Goal: Task Accomplishment & Management: Use online tool/utility

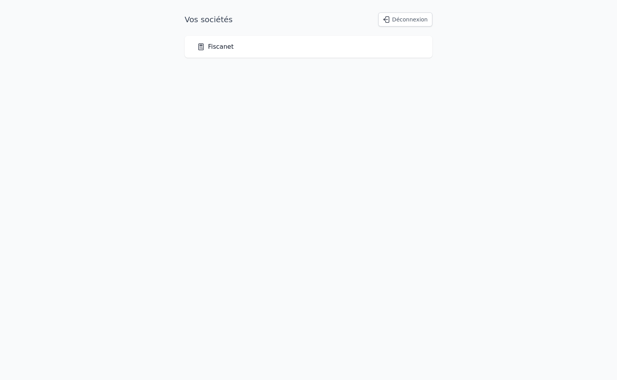
click at [223, 47] on link "Fiscanet" at bounding box center [215, 46] width 37 height 9
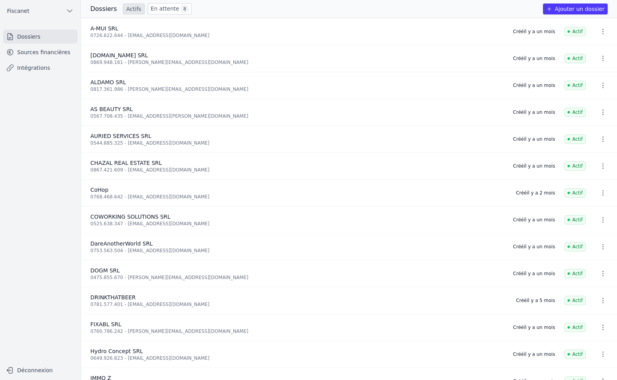
click at [600, 32] on icon "button" at bounding box center [603, 32] width 8 height 8
click at [600, 32] on div at bounding box center [308, 190] width 617 height 380
click at [38, 54] on link "Sources financières" at bounding box center [40, 52] width 74 height 14
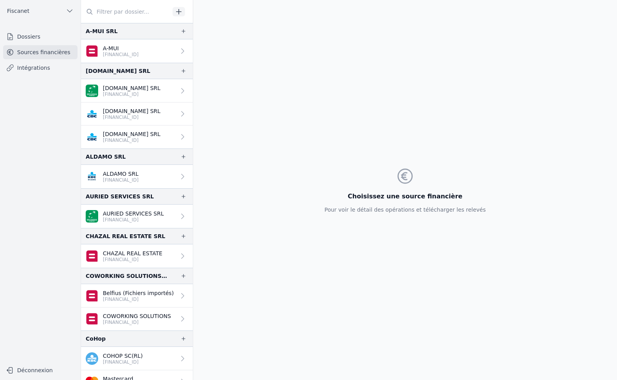
click at [179, 49] on icon at bounding box center [183, 51] width 8 height 8
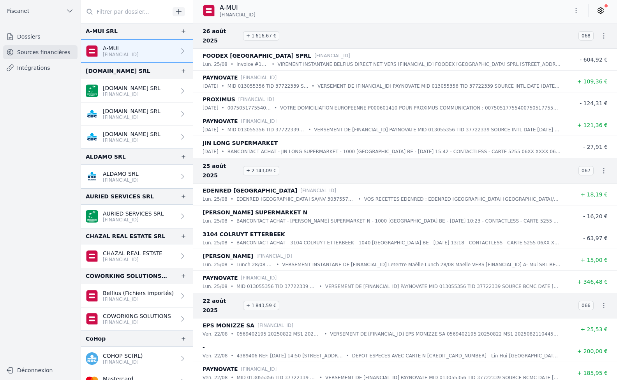
click at [602, 9] on icon at bounding box center [601, 11] width 8 height 8
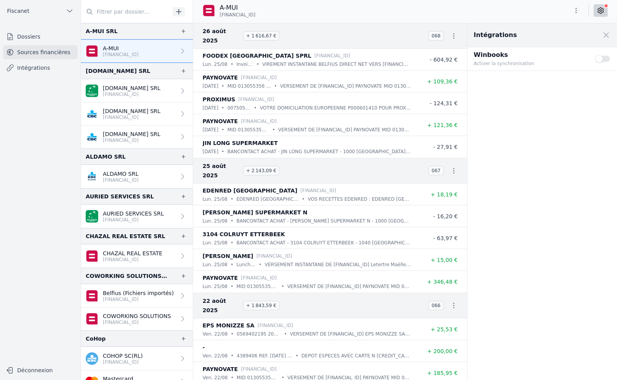
click at [607, 62] on button "Use setting" at bounding box center [603, 59] width 16 height 8
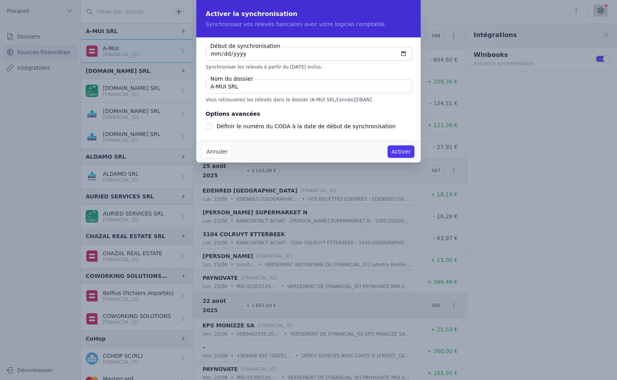
click at [212, 53] on input "[DATE]" at bounding box center [309, 54] width 206 height 14
type input "[DATE]"
checkbox input "false"
type input "[DATE]"
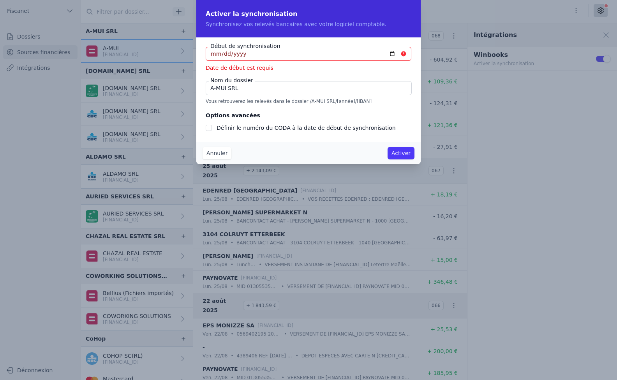
type input "[DATE]"
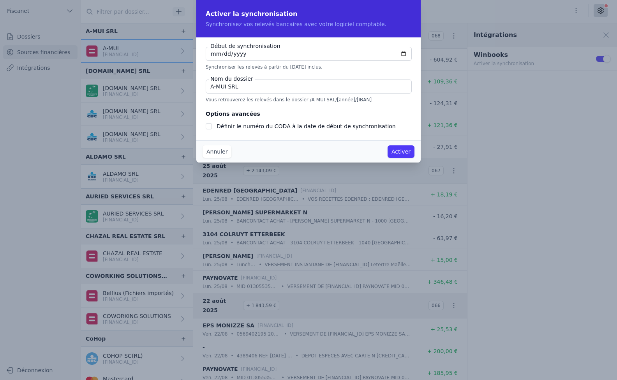
click at [263, 89] on input "A-MUI SRL" at bounding box center [309, 86] width 206 height 14
type input "A-MUI"
click at [408, 151] on button "Activer" at bounding box center [401, 151] width 27 height 12
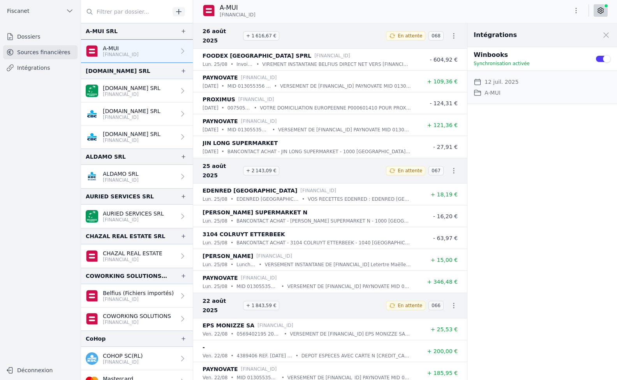
click at [133, 217] on p "[FINANCIAL_ID]" at bounding box center [133, 220] width 61 height 6
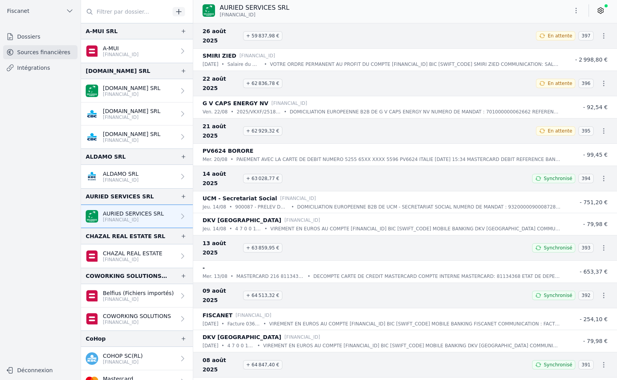
click at [38, 69] on link "Intégrations" at bounding box center [40, 68] width 74 height 14
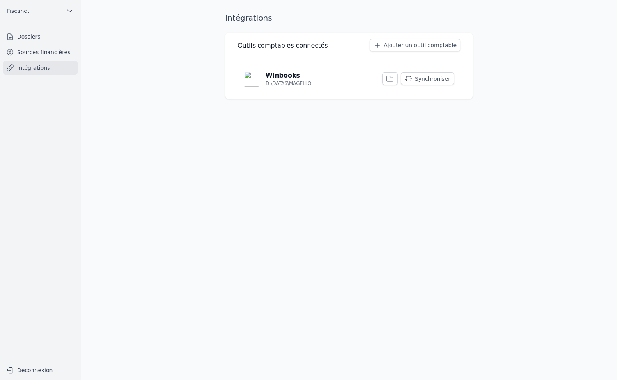
click at [271, 79] on p "Winbooks" at bounding box center [283, 75] width 34 height 9
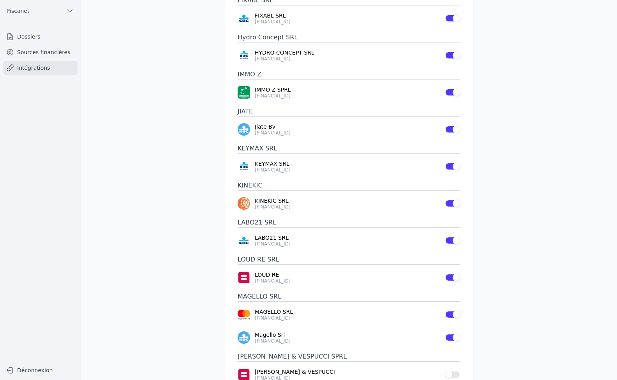
scroll to position [662, 0]
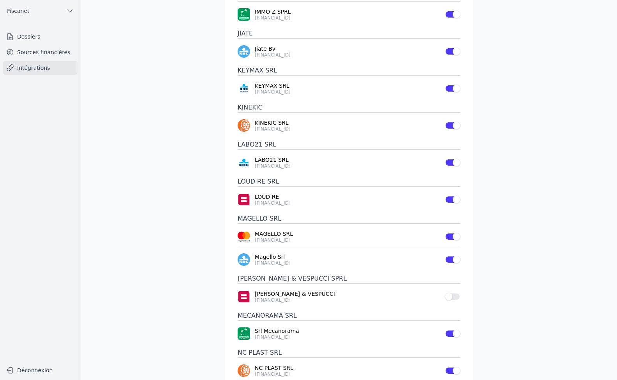
click at [457, 298] on button "Use setting" at bounding box center [453, 297] width 16 height 8
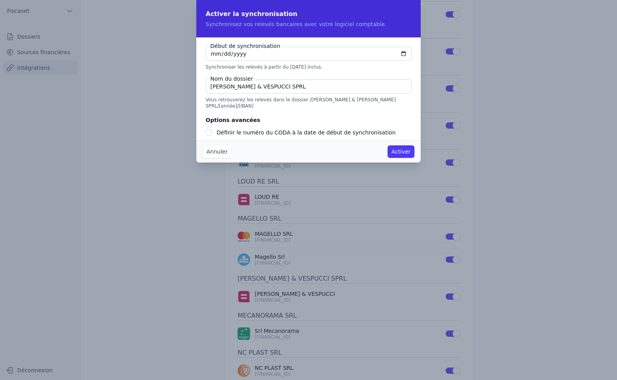
checkbox input "false"
type input "[DATE]"
click at [281, 87] on input "[PERSON_NAME] & VESPUCCI SPRL" at bounding box center [309, 86] width 206 height 14
type input "[PERSON_NAME] & VESPUCCI"
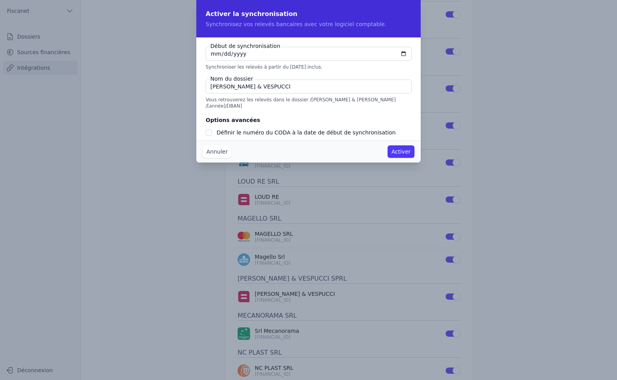
click at [399, 153] on button "Activer" at bounding box center [401, 151] width 27 height 12
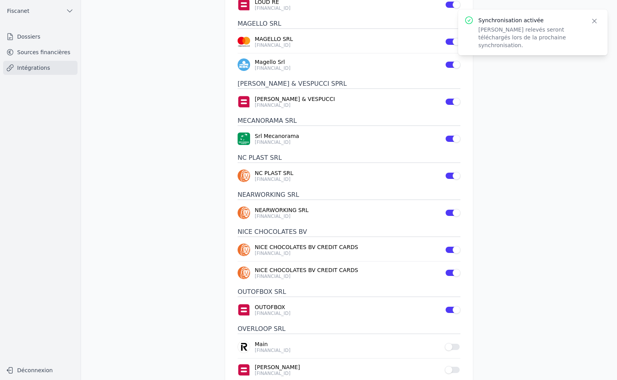
scroll to position [896, 0]
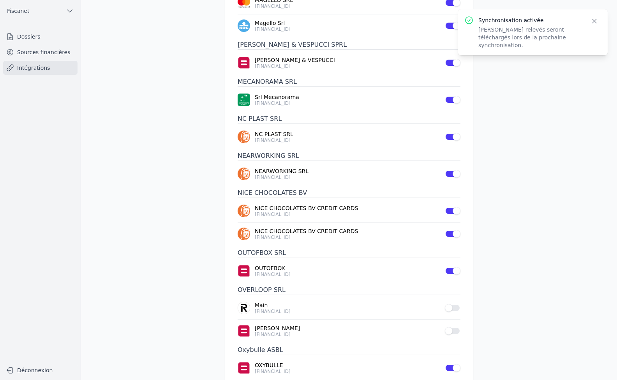
click at [455, 309] on button "Use setting" at bounding box center [453, 308] width 16 height 8
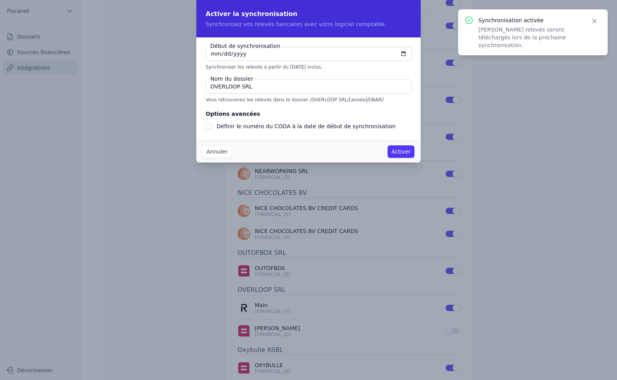
checkbox input "false"
type input "[DATE]"
click at [395, 155] on button "Activer" at bounding box center [401, 151] width 27 height 12
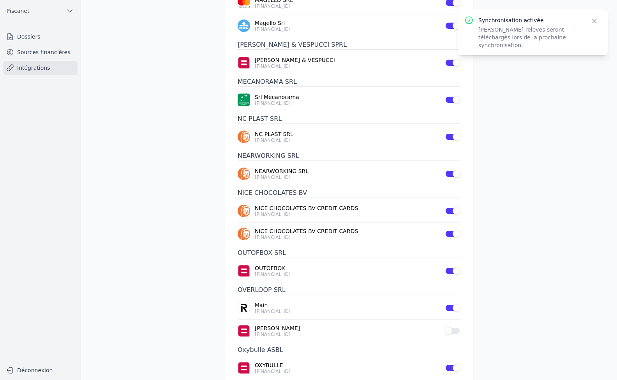
click at [452, 333] on button "Use setting" at bounding box center [453, 331] width 16 height 8
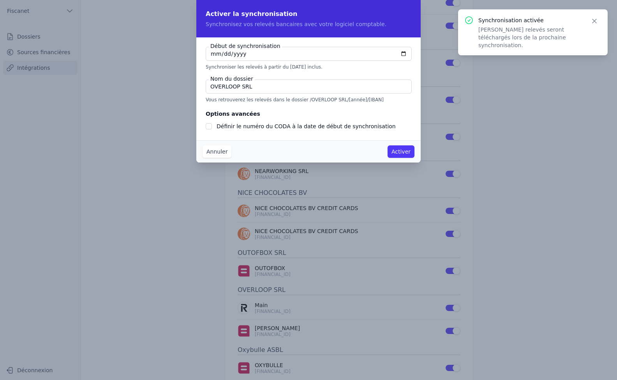
checkbox input "false"
type input "[DATE]"
click at [400, 155] on button "Activer" at bounding box center [401, 151] width 27 height 12
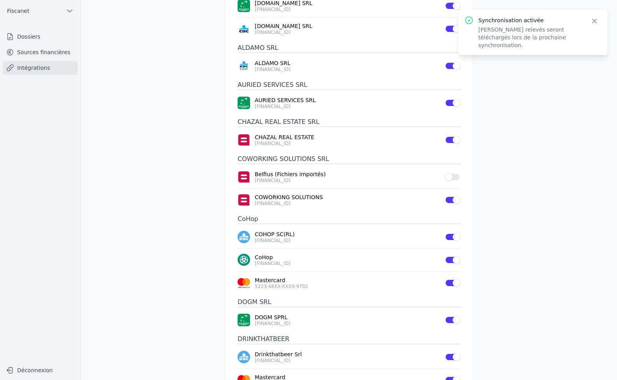
scroll to position [0, 0]
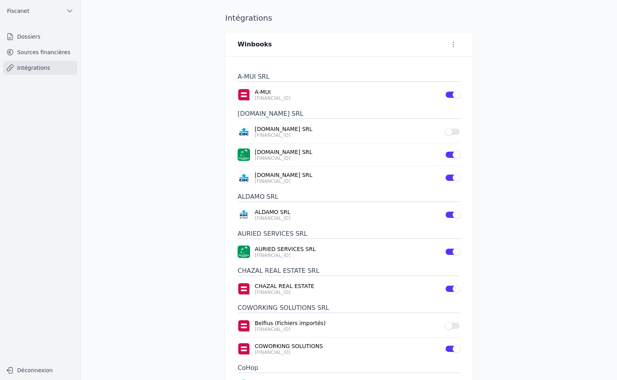
click at [31, 37] on link "Dossiers" at bounding box center [40, 37] width 74 height 14
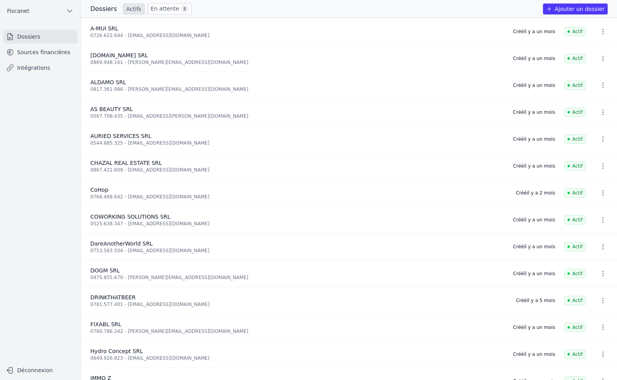
click at [34, 51] on link "Sources financières" at bounding box center [40, 52] width 74 height 14
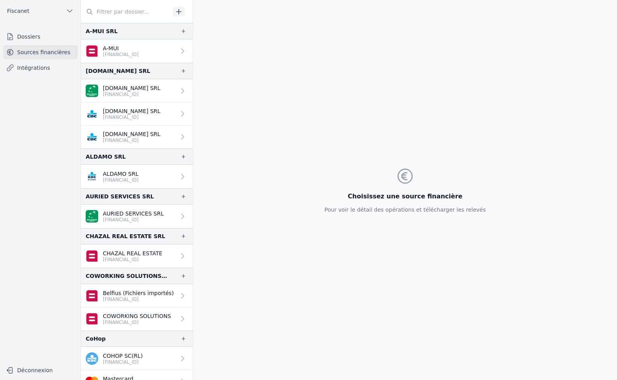
click at [34, 72] on link "Intégrations" at bounding box center [40, 68] width 74 height 14
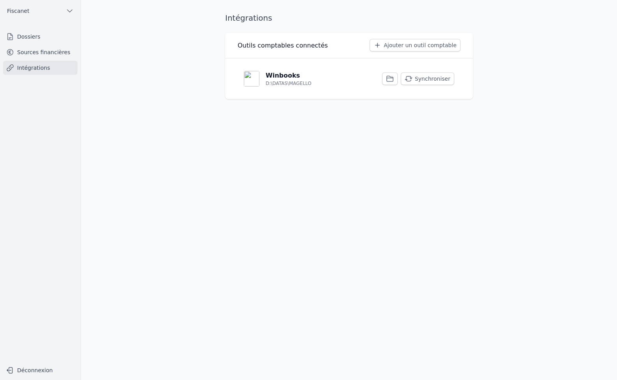
click at [420, 79] on button "Synchroniser" at bounding box center [427, 78] width 53 height 12
